Goal: Task Accomplishment & Management: Use online tool/utility

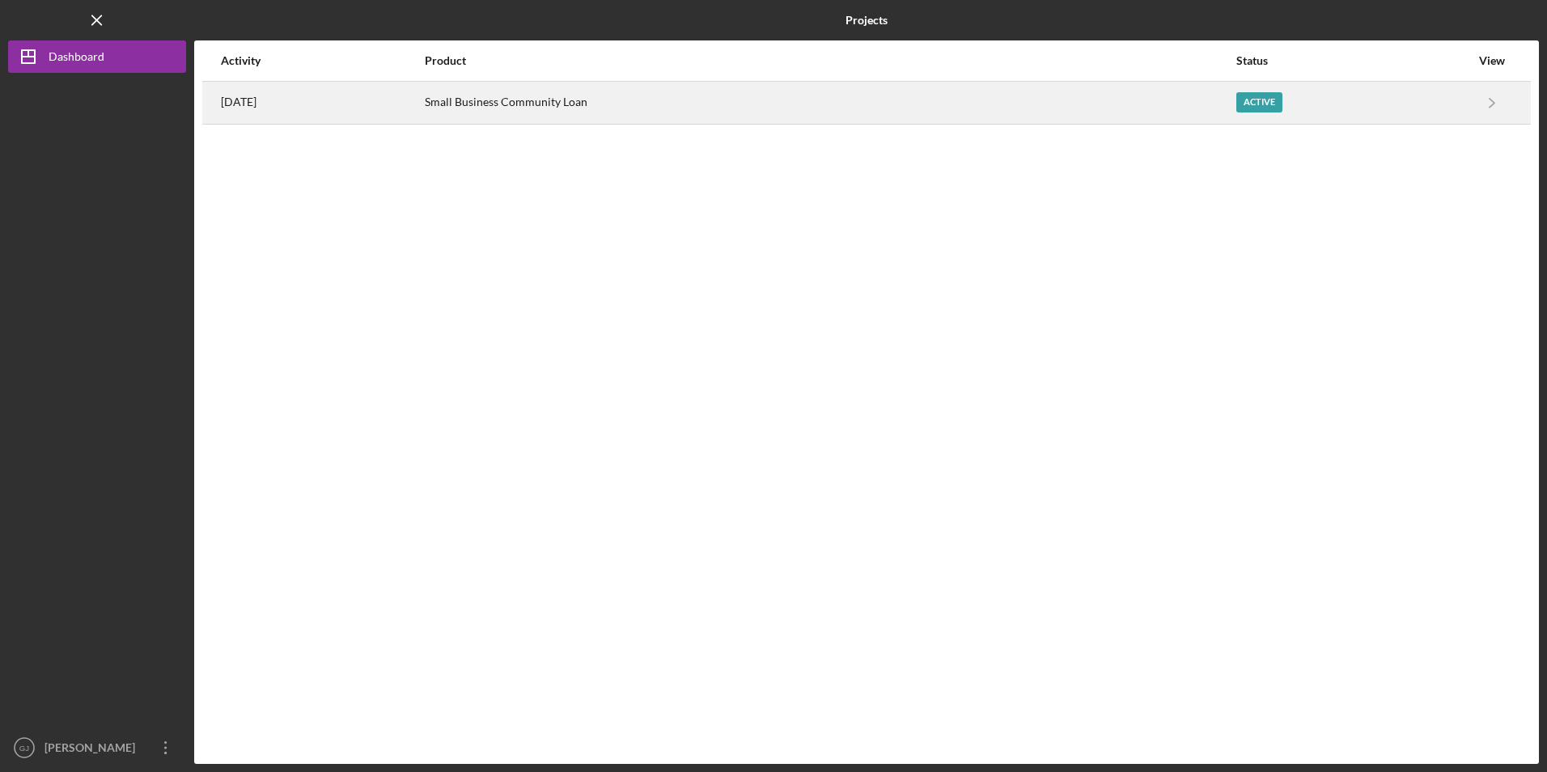
click at [578, 99] on div "Small Business Community Loan" at bounding box center [830, 103] width 810 height 40
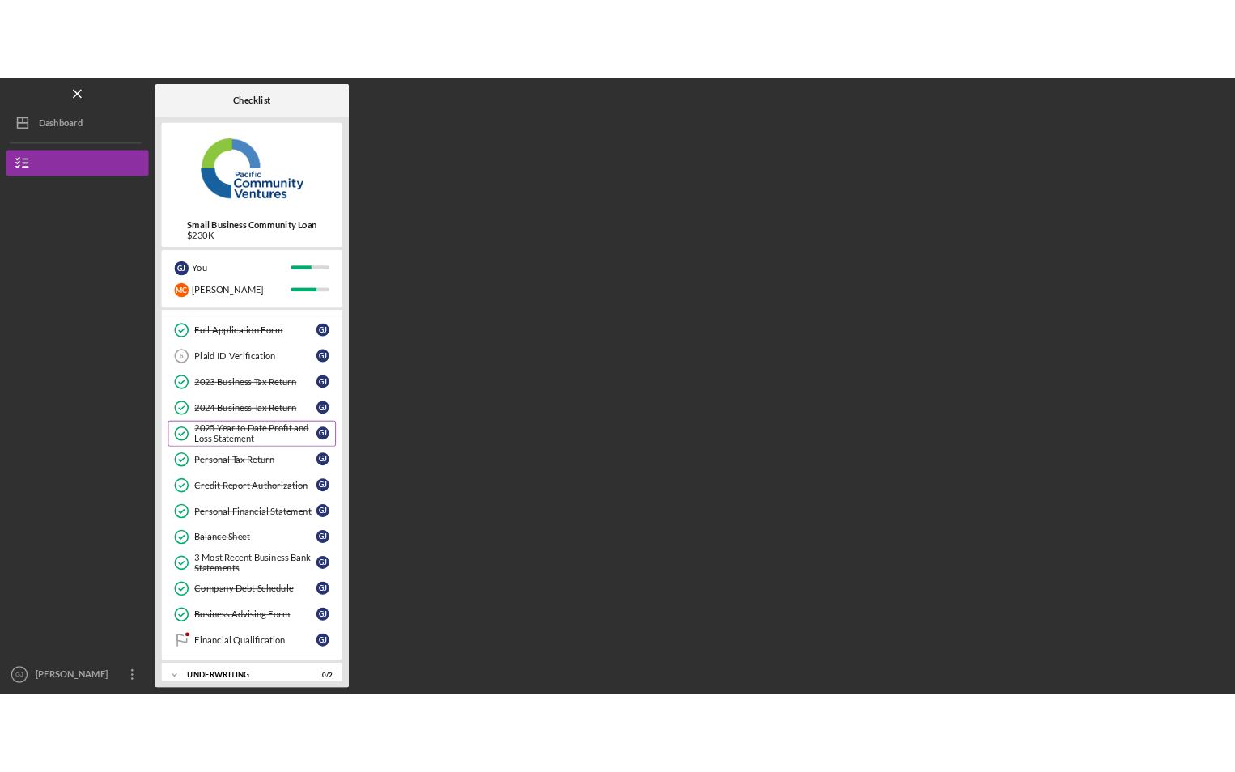
scroll to position [115, 0]
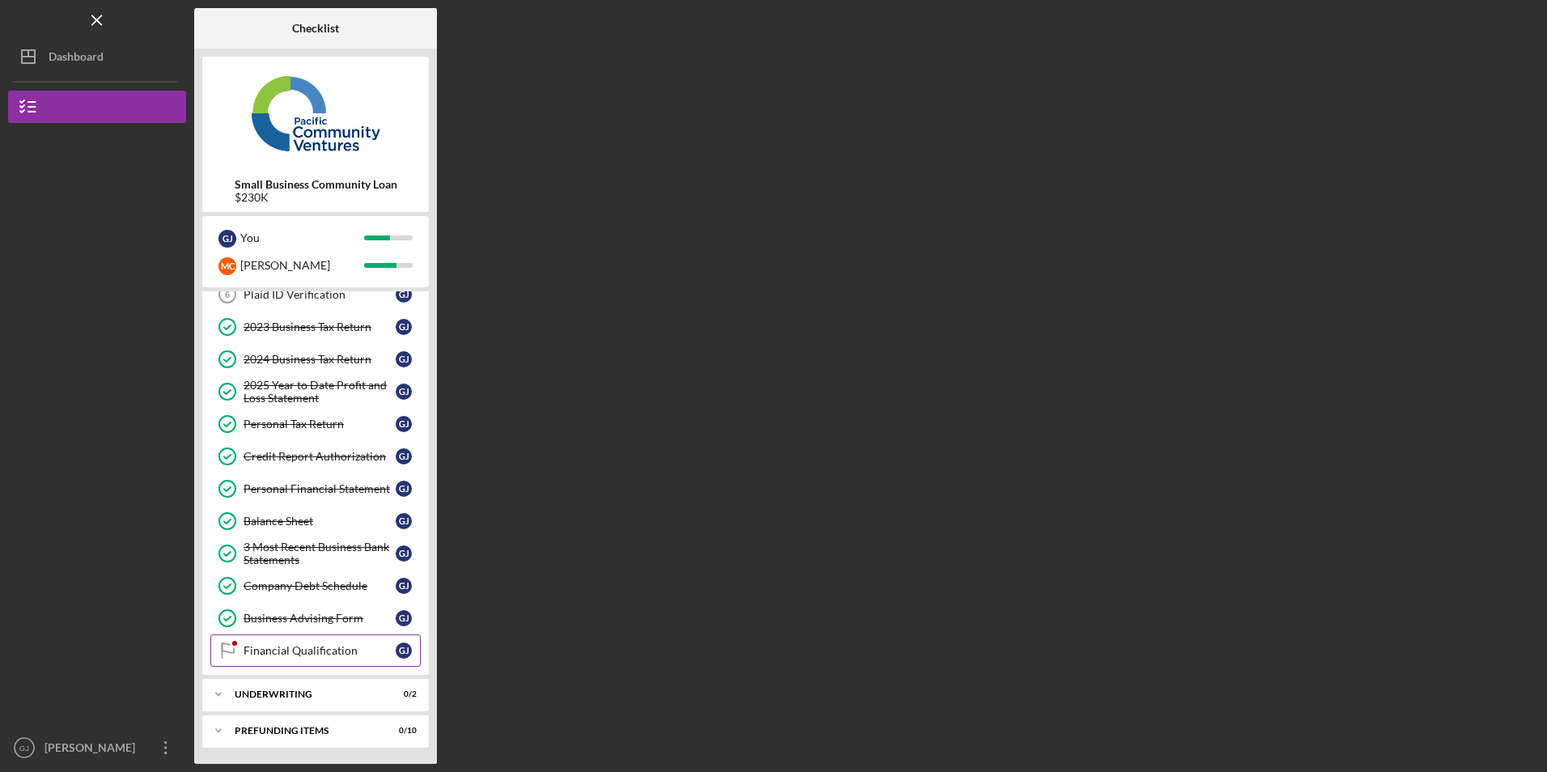
click at [322, 659] on link "Financial Qualification Financial Qualification [PERSON_NAME]" at bounding box center [315, 650] width 210 height 32
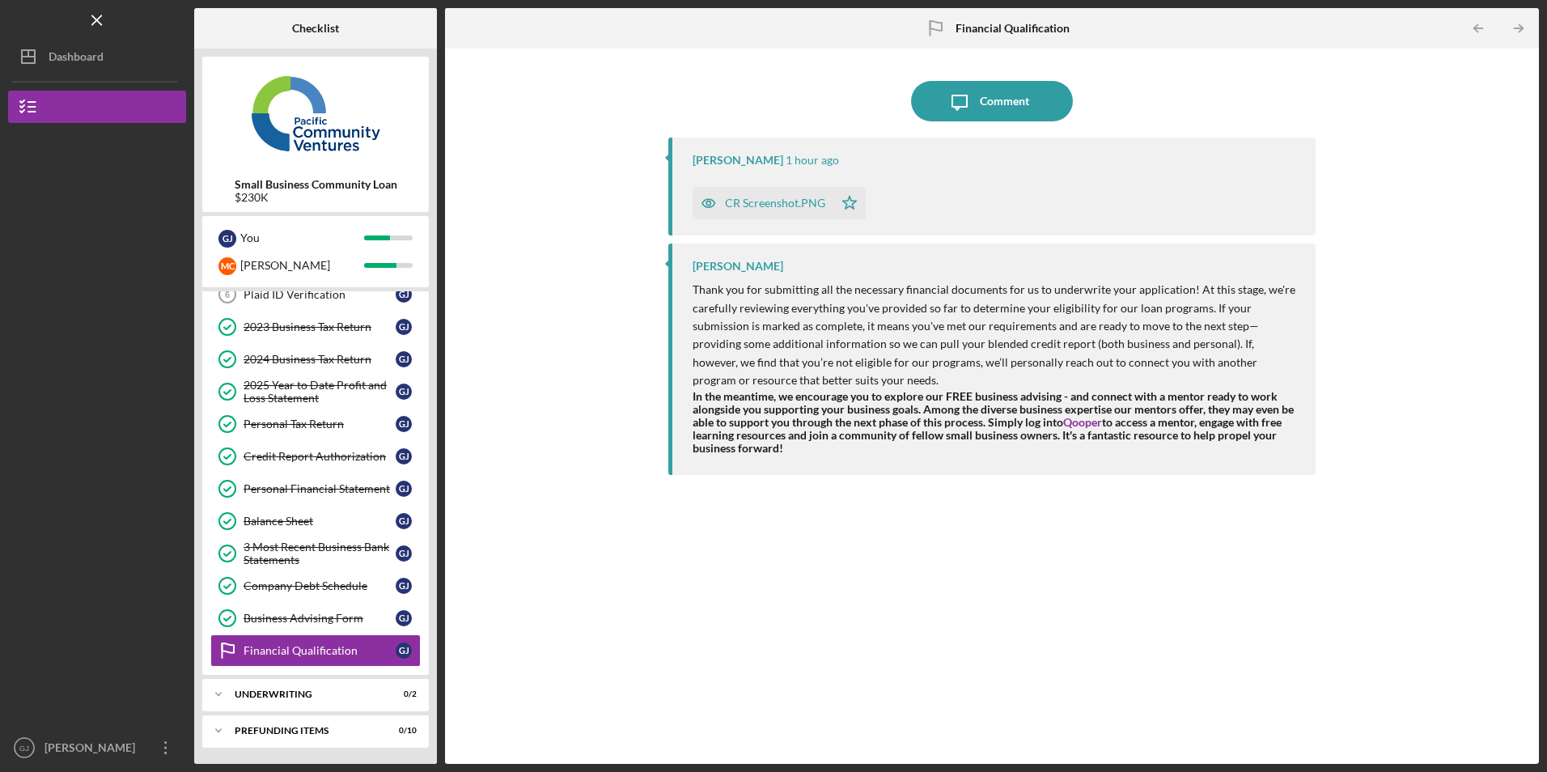
click at [794, 206] on div "CR Screenshot.PNG" at bounding box center [775, 203] width 100 height 13
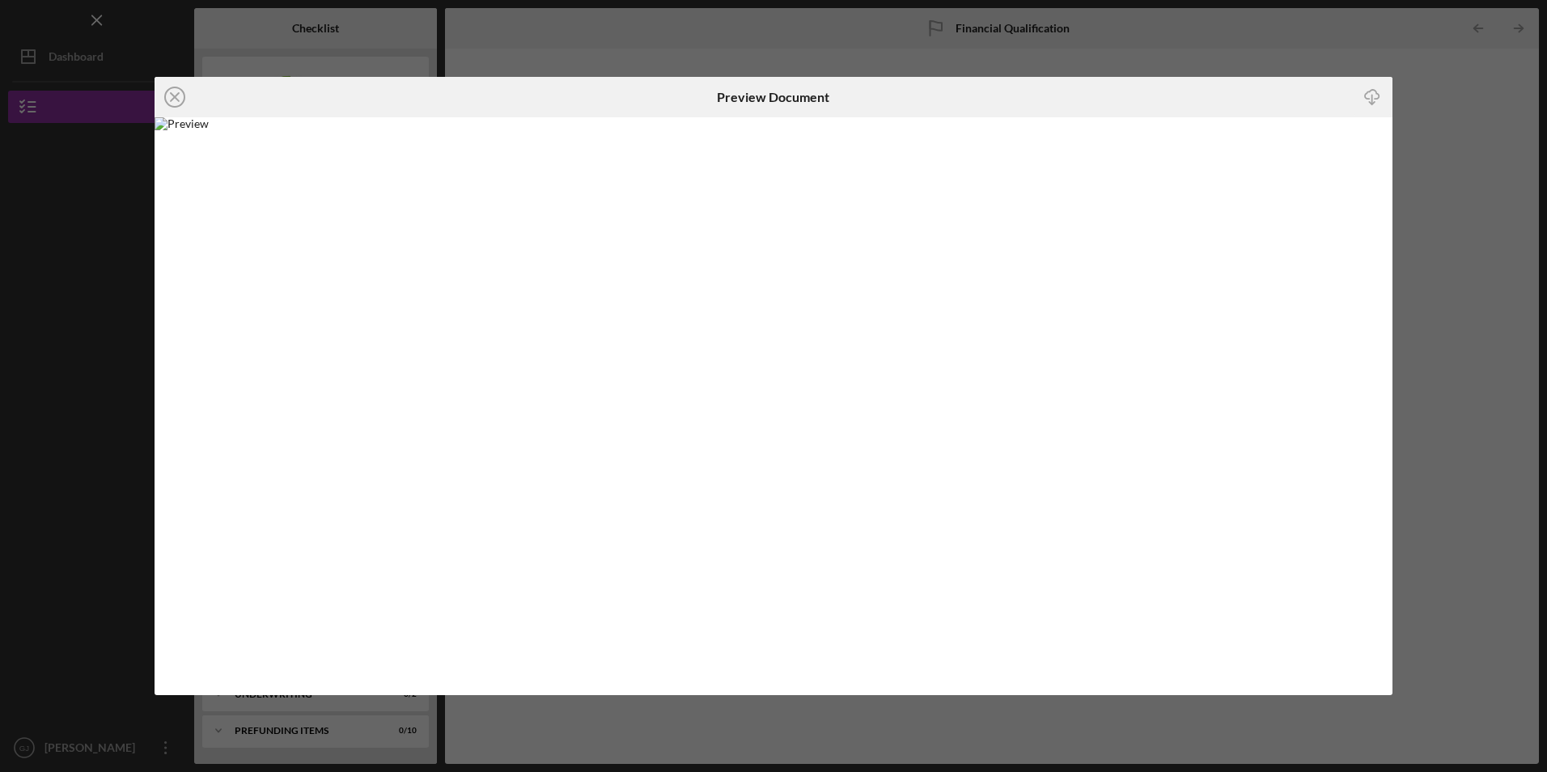
click at [783, 238] on img at bounding box center [774, 405] width 1238 height 577
click at [735, 227] on img at bounding box center [774, 405] width 1238 height 577
click at [1371, 96] on line "button" at bounding box center [1371, 99] width 0 height 9
click at [776, 298] on img at bounding box center [774, 405] width 1238 height 577
